Goal: Information Seeking & Learning: Learn about a topic

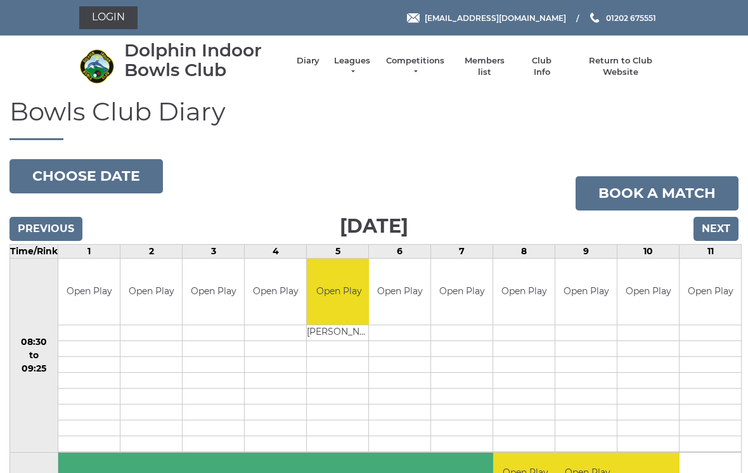
click at [366, 64] on link "Leagues" at bounding box center [352, 66] width 40 height 23
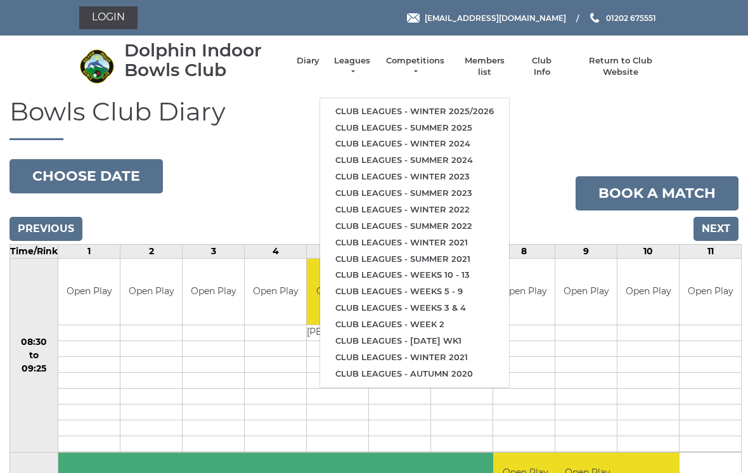
click at [441, 98] on ul "Club leagues - Winter 2025/2026 Club leagues - Summer 2025 Club leagues - Winte…" at bounding box center [415, 243] width 190 height 290
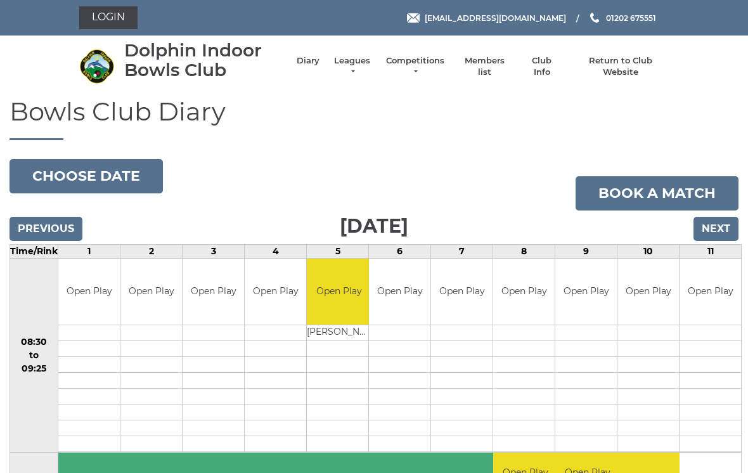
click at [366, 68] on link "Leagues" at bounding box center [352, 66] width 40 height 23
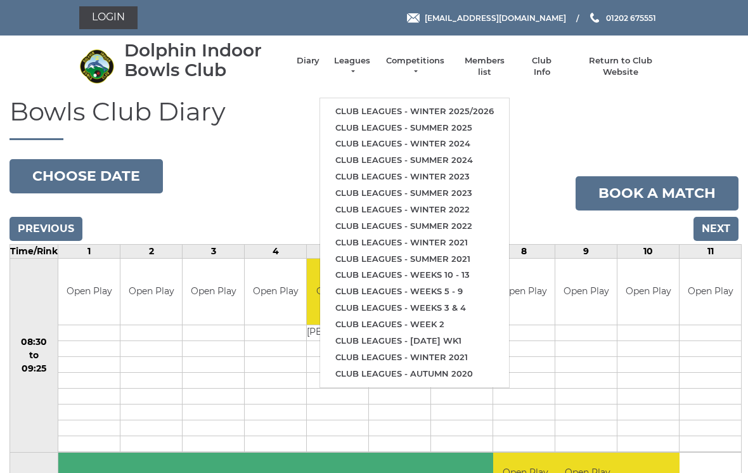
click at [448, 103] on link "Club leagues - Winter 2025/2026" at bounding box center [414, 111] width 189 height 16
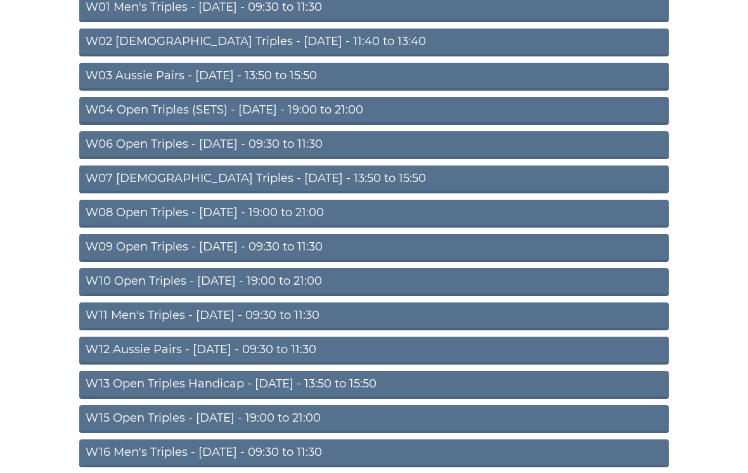
scroll to position [178, 0]
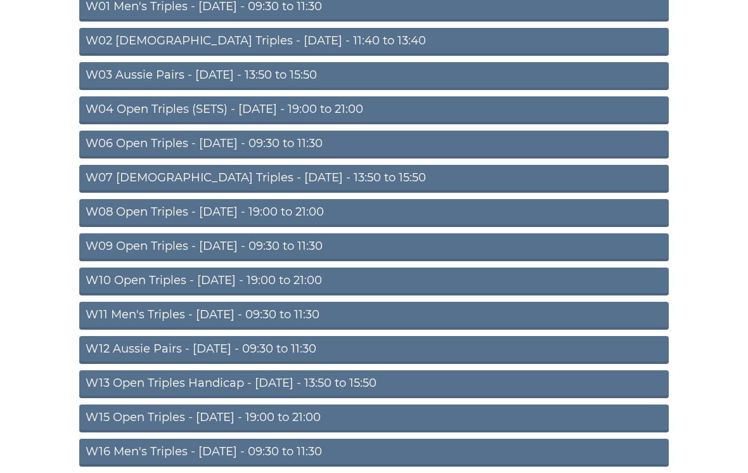
click at [292, 281] on link "W10 Open Triples - Wednesday - 19:00 to 21:00" at bounding box center [374, 282] width 590 height 28
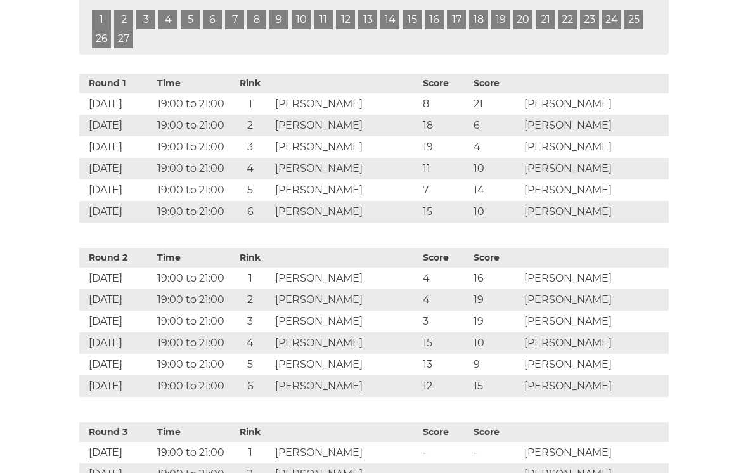
scroll to position [645, 0]
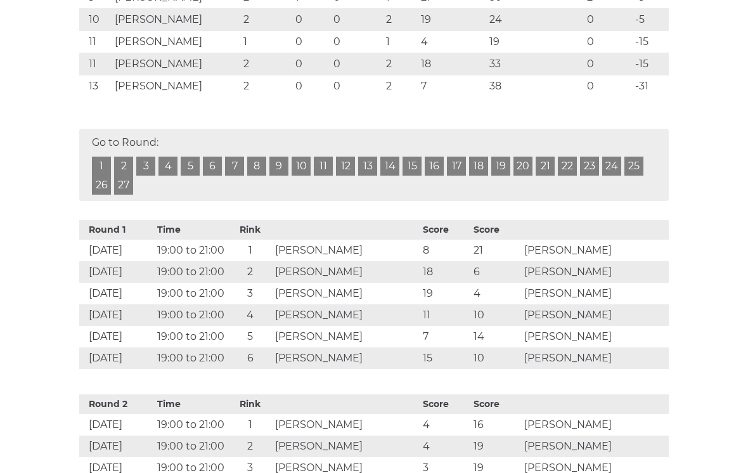
scroll to position [499, 0]
